Goal: Task Accomplishment & Management: Use online tool/utility

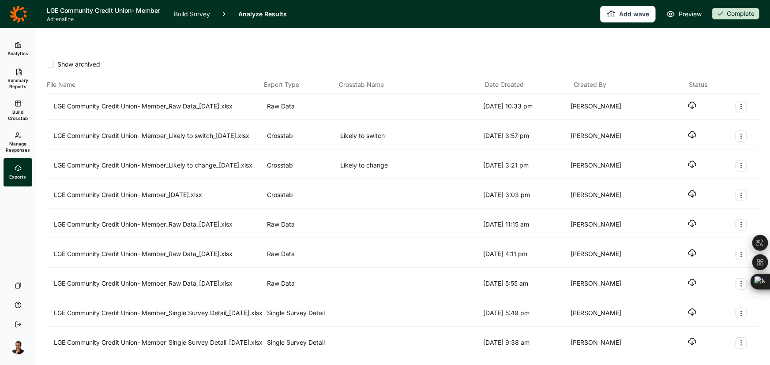
click at [22, 46] on link "Analytics" at bounding box center [18, 49] width 29 height 28
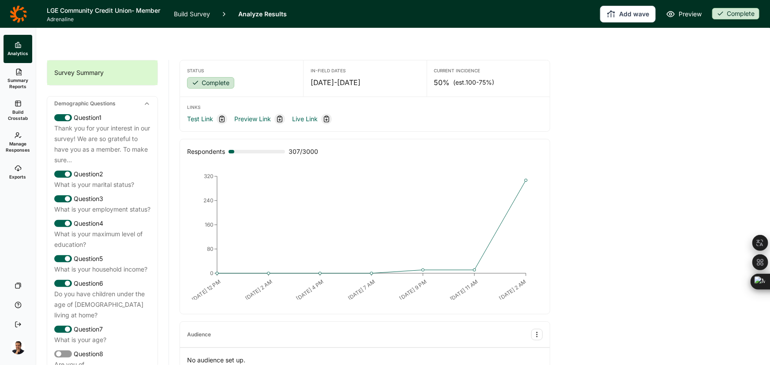
click at [22, 13] on icon at bounding box center [18, 14] width 17 height 18
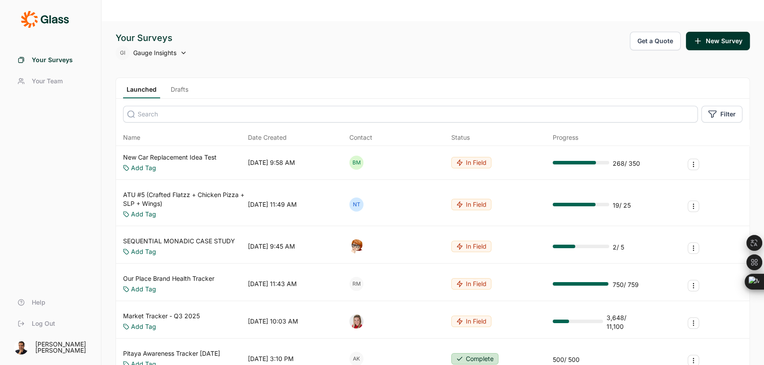
click at [242, 106] on input at bounding box center [410, 114] width 575 height 17
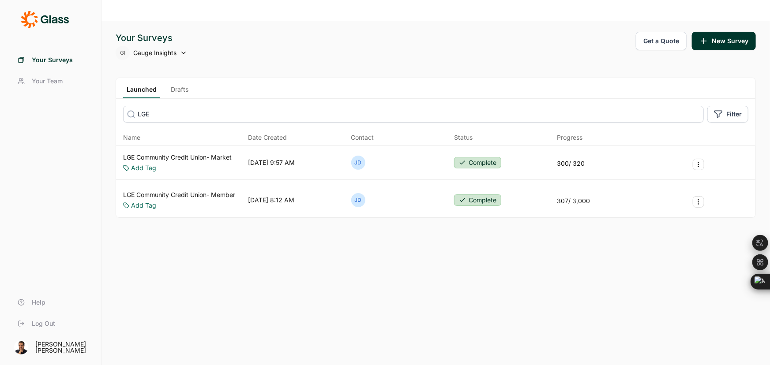
type input "LGE"
click at [220, 153] on link "LGE Community Credit Union- Market" at bounding box center [177, 157] width 108 height 9
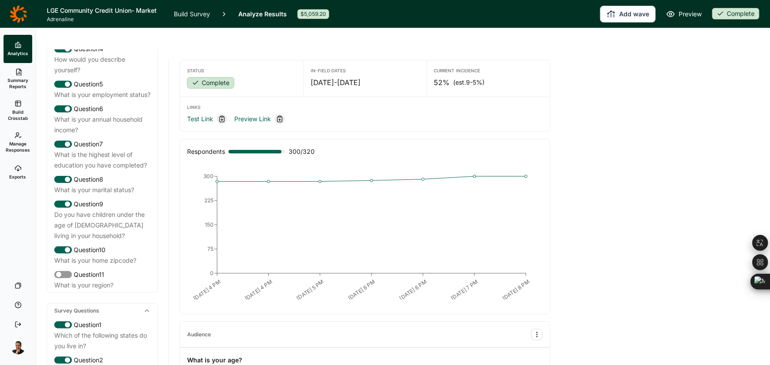
scroll to position [200, 0]
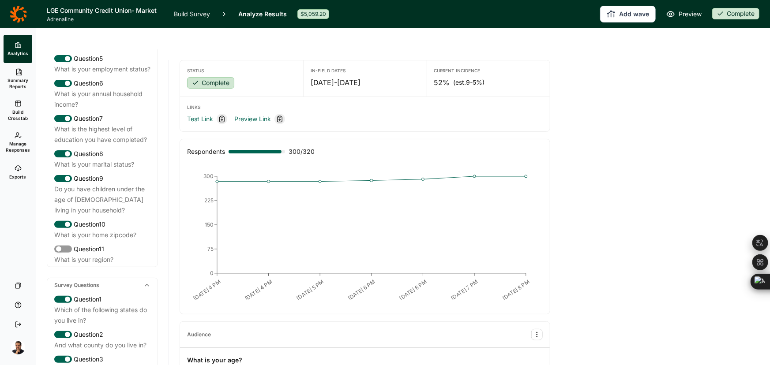
click at [191, 19] on link "Build Survey" at bounding box center [192, 14] width 36 height 28
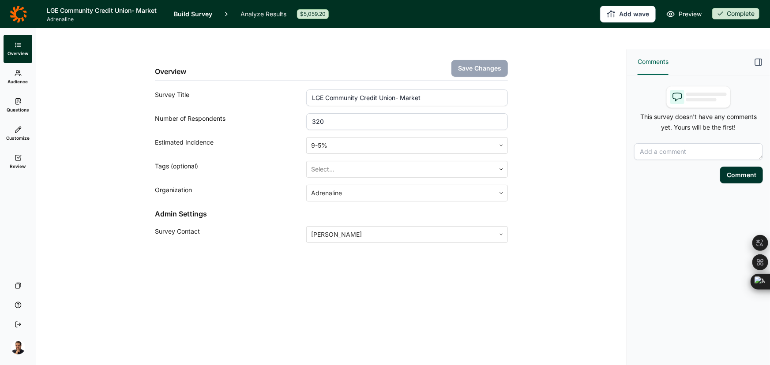
click at [18, 73] on icon at bounding box center [18, 73] width 7 height 7
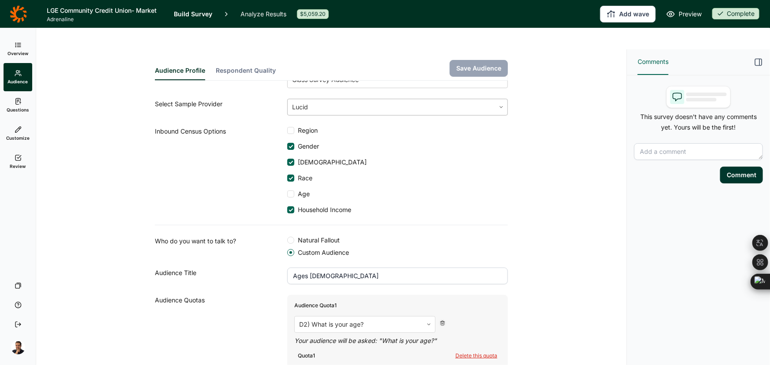
scroll to position [40, 0]
click at [25, 100] on link "Questions" at bounding box center [18, 105] width 29 height 28
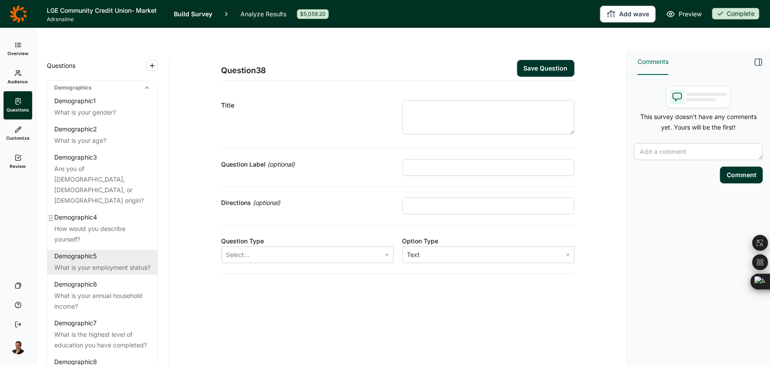
scroll to position [240, 0]
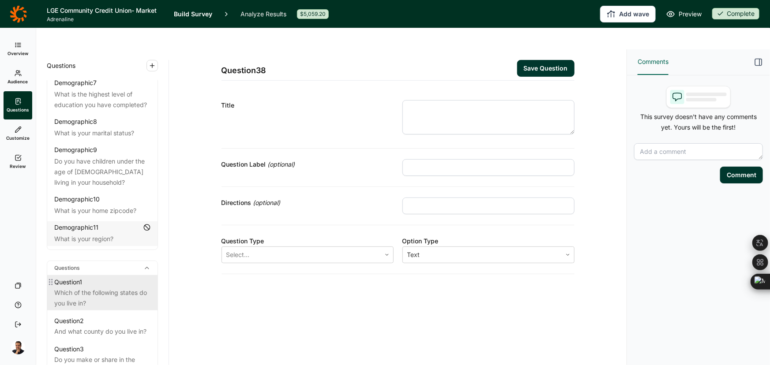
click at [85, 288] on div "Which of the following states do you live in?" at bounding box center [102, 298] width 96 height 21
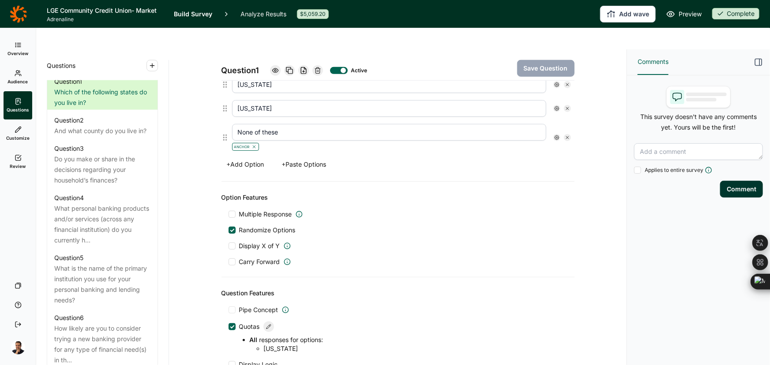
scroll to position [361, 0]
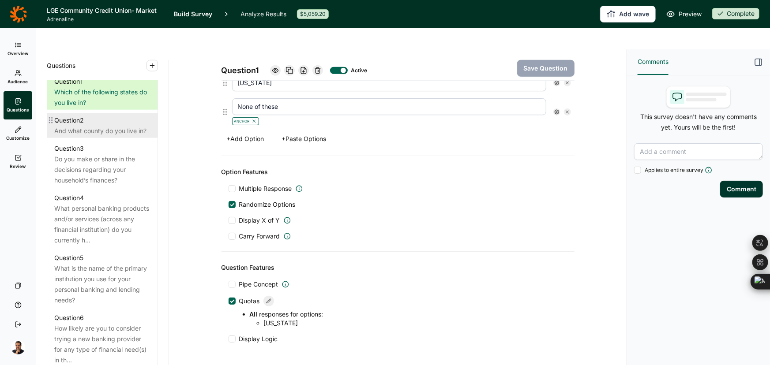
click at [98, 126] on div "And what county do you live in?" at bounding box center [102, 131] width 96 height 11
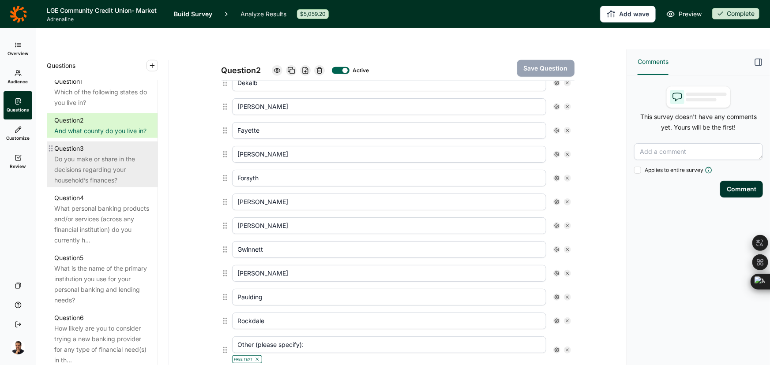
click at [97, 154] on div "Do you make or share in the decisions regarding your household’s finances?" at bounding box center [102, 170] width 96 height 32
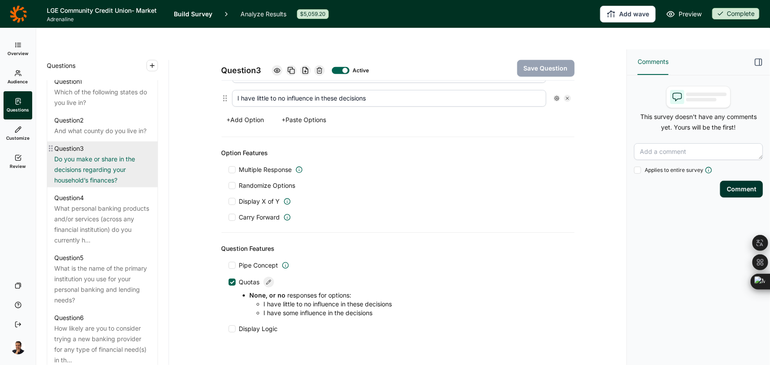
scroll to position [320, 0]
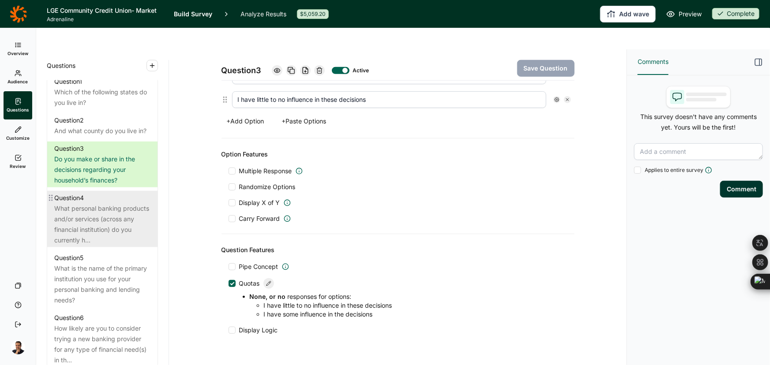
click at [97, 214] on div "What personal banking products and/or services (across any financial institutio…" at bounding box center [102, 224] width 96 height 42
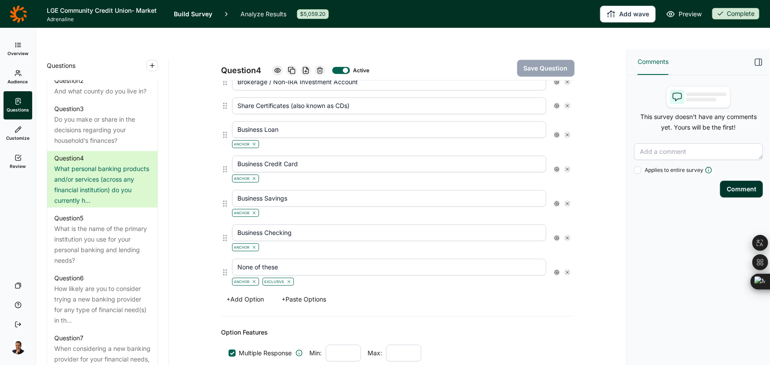
scroll to position [762, 0]
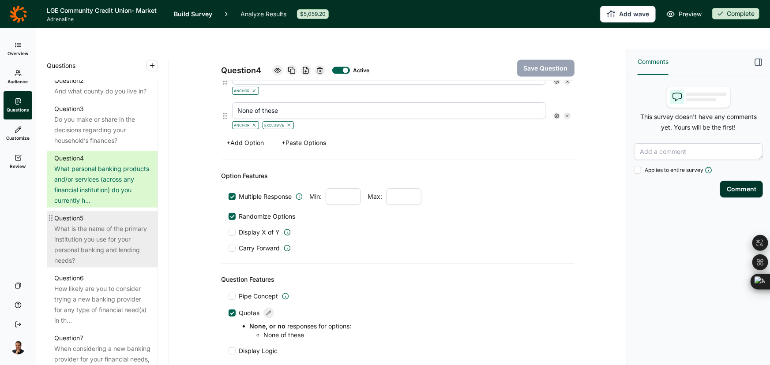
click at [105, 220] on div "Question 5" at bounding box center [102, 218] width 96 height 11
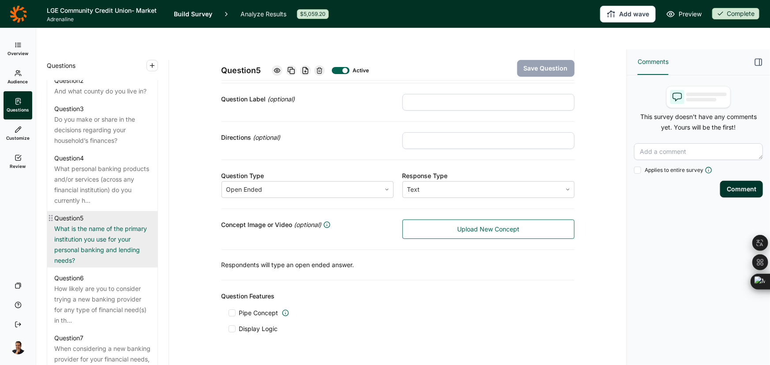
scroll to position [64, 0]
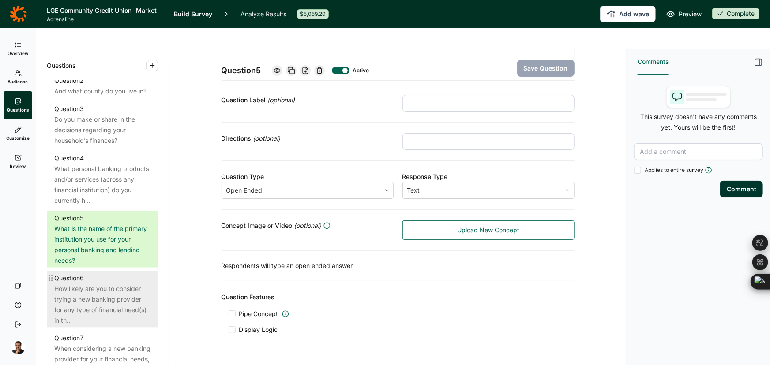
click at [76, 306] on div "How likely are you to consider trying a new banking provider for any type of fi…" at bounding box center [102, 305] width 96 height 42
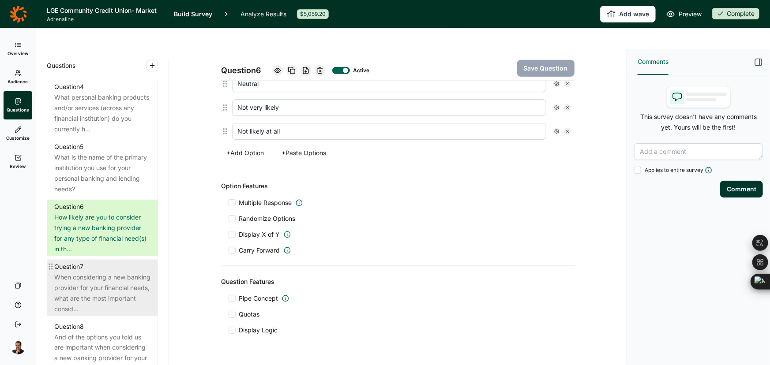
scroll to position [561, 0]
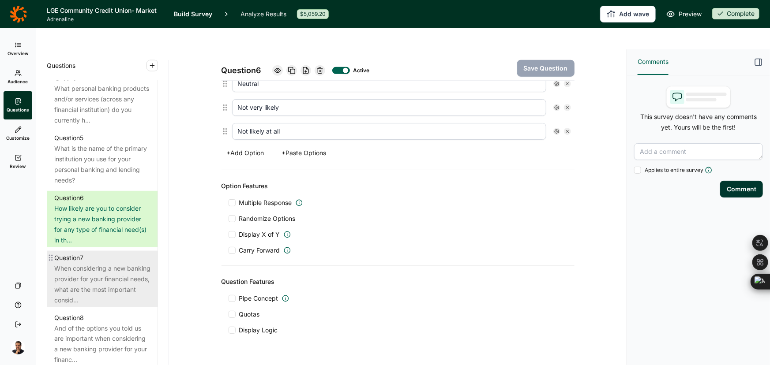
click at [112, 298] on div "When considering a new banking provider for your financial needs, what are the …" at bounding box center [102, 284] width 96 height 42
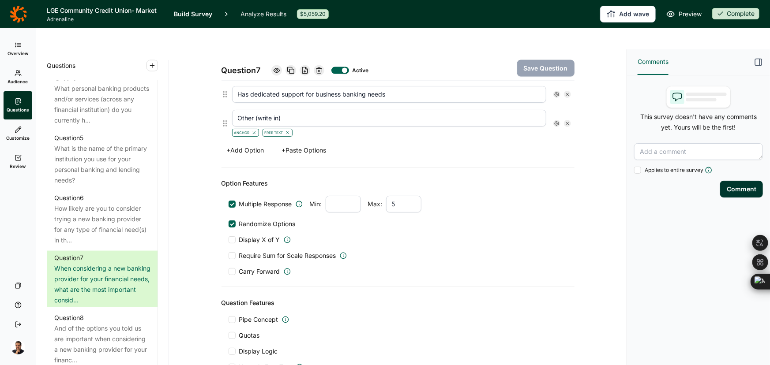
scroll to position [713, 0]
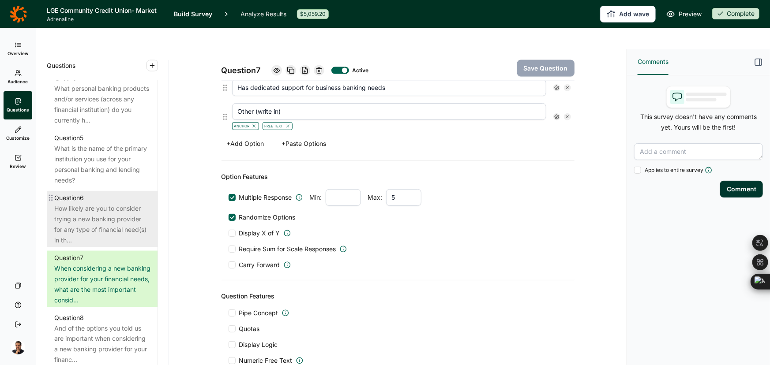
click at [123, 200] on div "Question 6" at bounding box center [102, 198] width 96 height 11
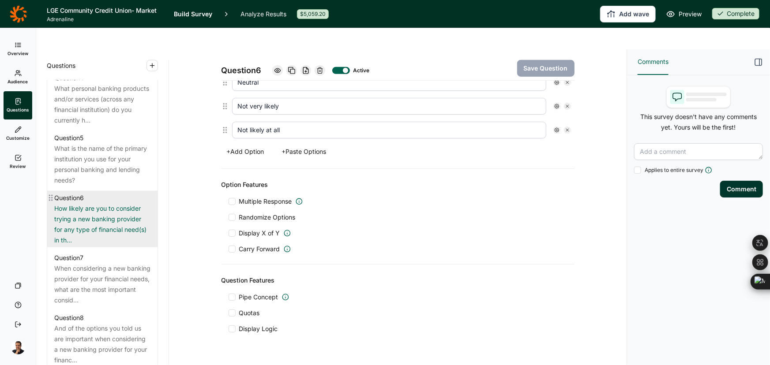
scroll to position [312, 0]
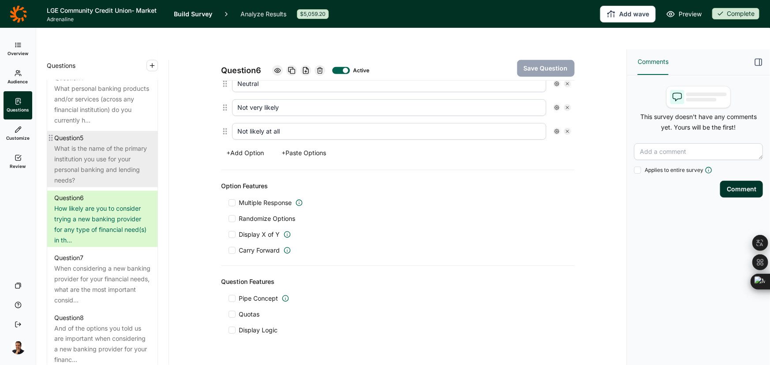
click at [93, 163] on div "What is the name of the primary institution you use for your personal banking a…" at bounding box center [102, 164] width 96 height 42
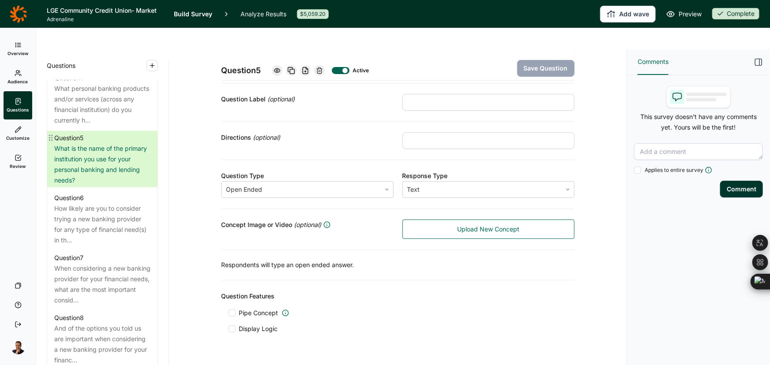
scroll to position [64, 0]
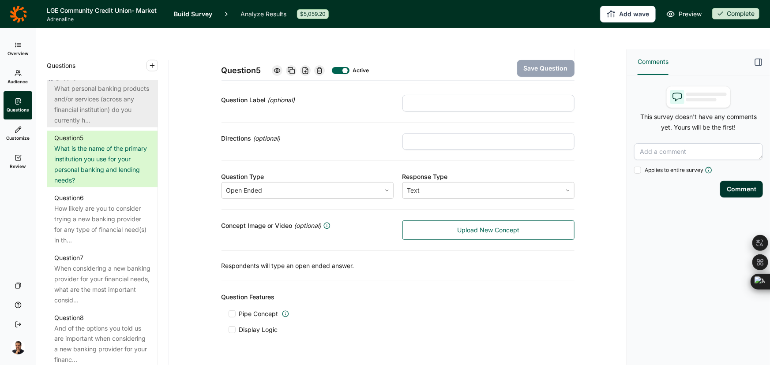
click at [88, 99] on div "What personal banking products and/or services (across any financial institutio…" at bounding box center [102, 104] width 96 height 42
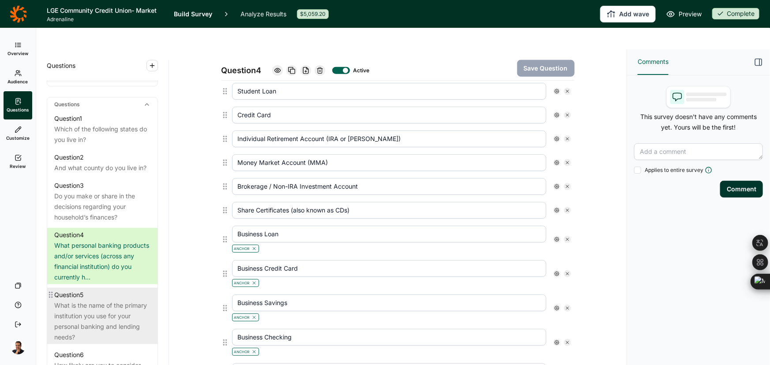
scroll to position [401, 0]
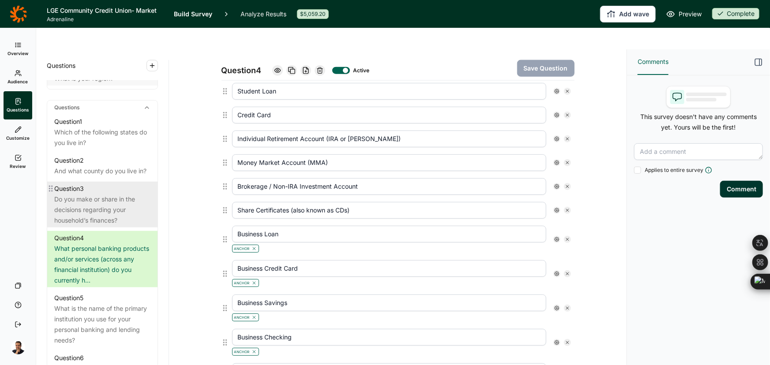
click at [118, 204] on div "Do you make or share in the decisions regarding your household’s finances?" at bounding box center [102, 210] width 96 height 32
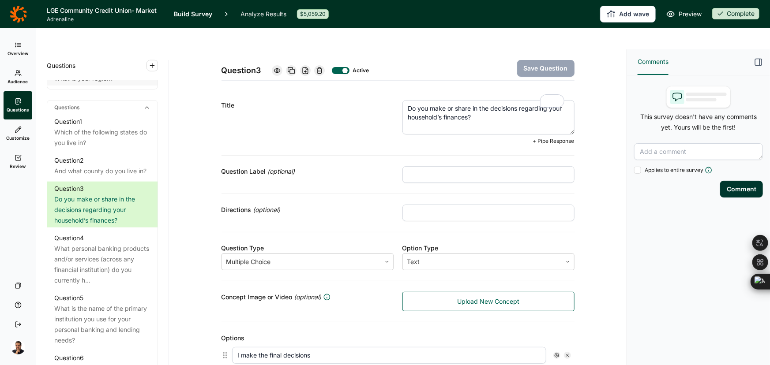
drag, startPoint x: 466, startPoint y: 95, endPoint x: 426, endPoint y: 85, distance: 40.7
click at [426, 100] on textarea "Do you make or share in the decisions regarding your household’s finances?" at bounding box center [488, 117] width 172 height 34
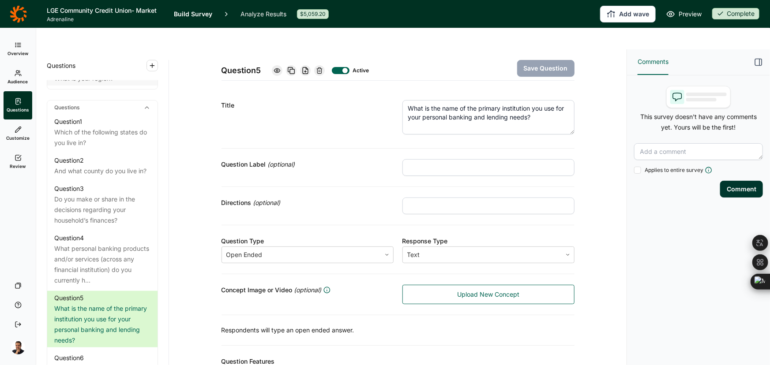
click at [20, 22] on icon at bounding box center [18, 14] width 17 height 18
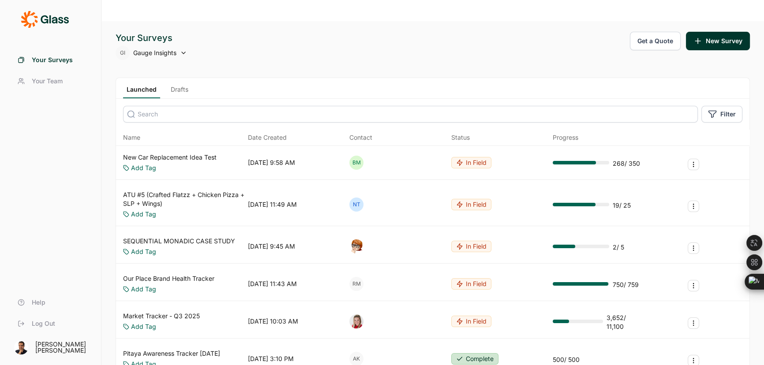
click at [171, 106] on input at bounding box center [410, 114] width 575 height 17
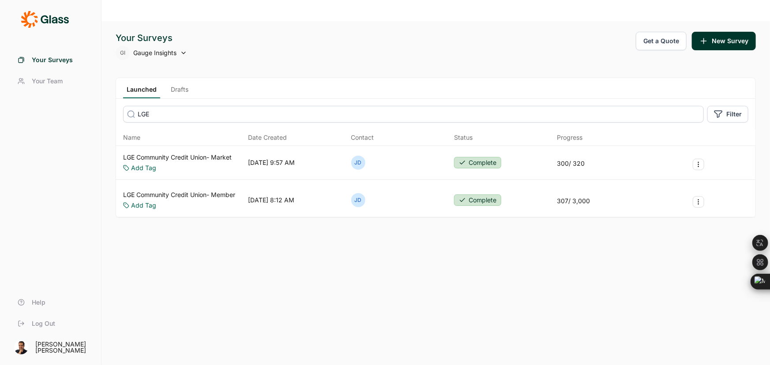
type input "LGE"
click at [175, 146] on div "LGE Community Credit Union- Market Add Tag [DATE] 9:57 AM JD Complete 300 / 320" at bounding box center [435, 163] width 639 height 34
click at [180, 191] on link "LGE Community Credit Union- Member" at bounding box center [179, 195] width 112 height 9
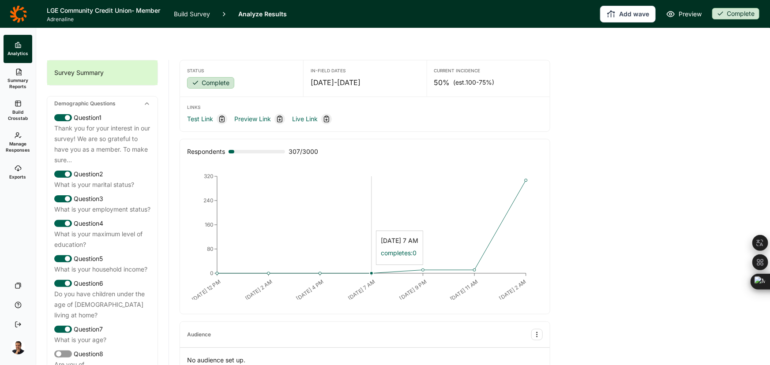
click at [385, 248] on icon "[DATE] 12 PM [DATE] 2 AM [DATE] 4 PM [DATE] 7 AM [DATE] 9 PM [DATE] 11 AM [DATE…" at bounding box center [365, 234] width 348 height 132
click at [371, 272] on circle at bounding box center [372, 274] width 4 height 4
